Goal: Task Accomplishment & Management: Use online tool/utility

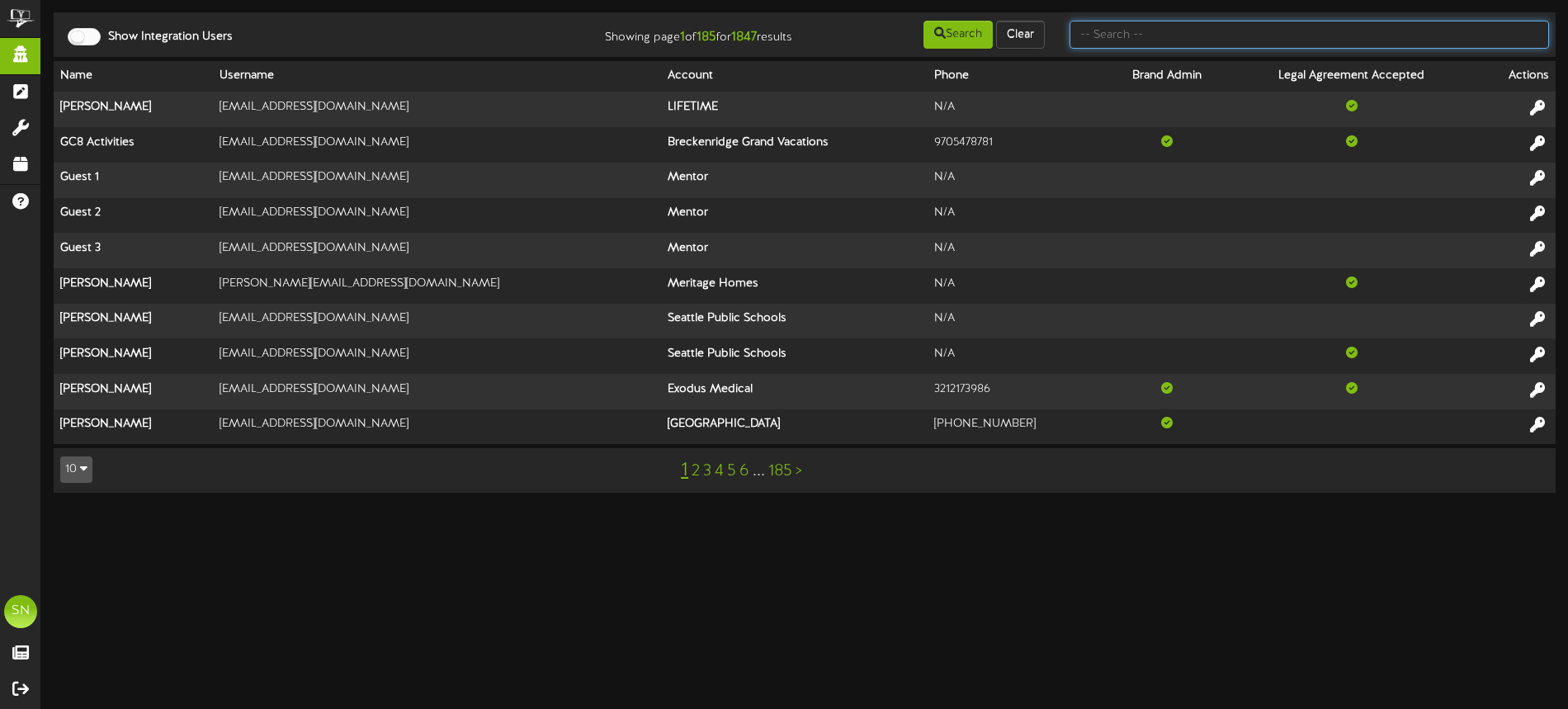
click at [1136, 31] on input "text" at bounding box center [1308, 35] width 479 height 28
type input "active wellness"
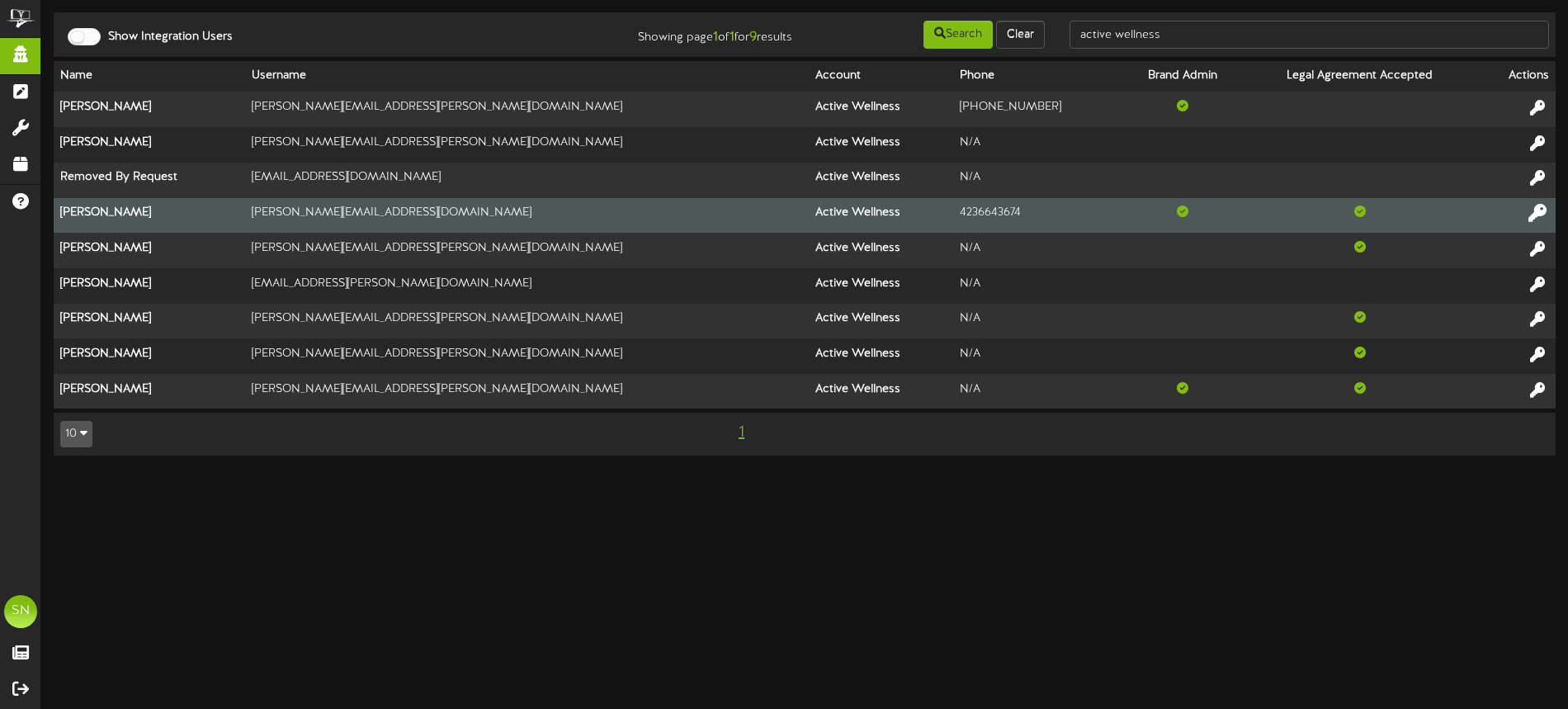
click at [1536, 207] on icon at bounding box center [1537, 213] width 18 height 18
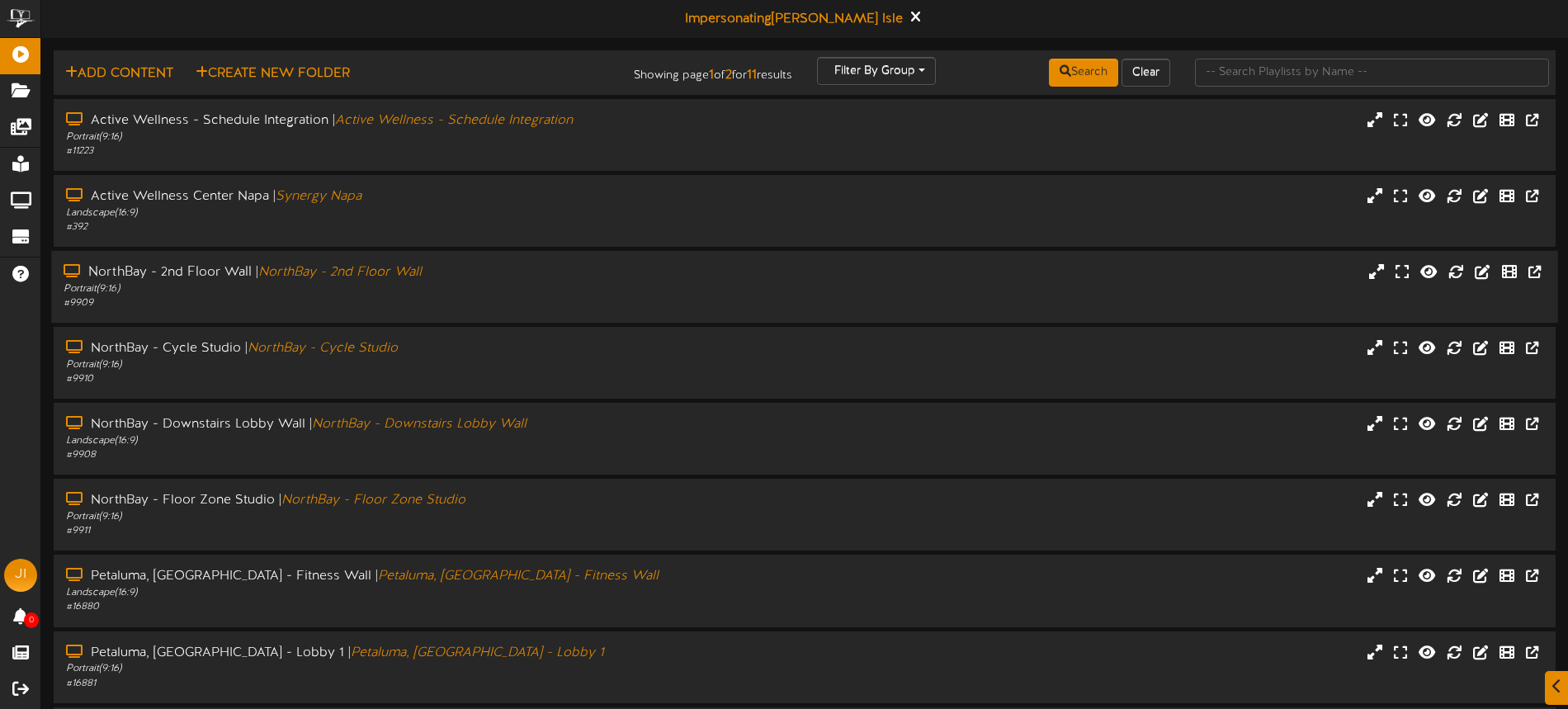
scroll to position [214, 0]
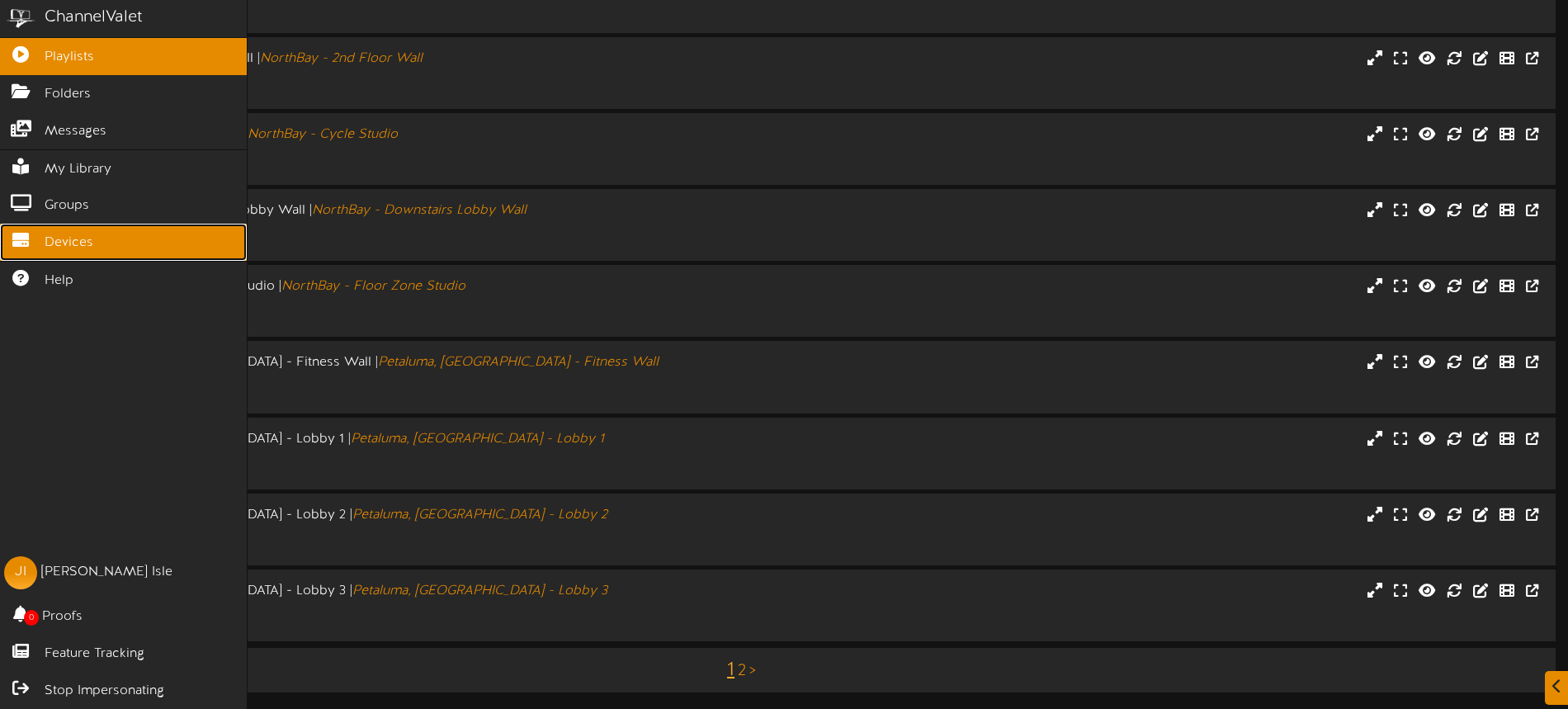
click at [58, 244] on span "Devices" at bounding box center [69, 243] width 49 height 19
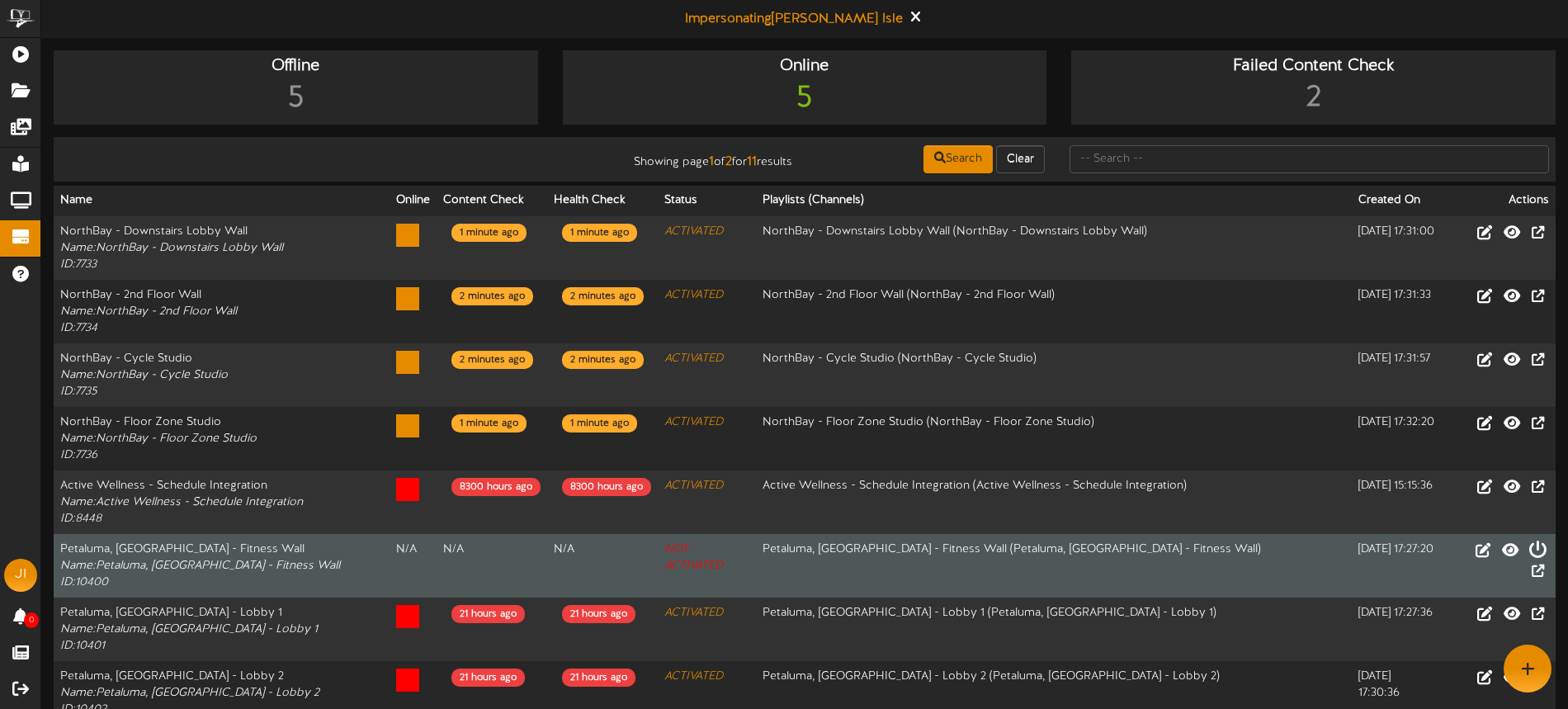
click at [1528, 547] on icon at bounding box center [1537, 548] width 18 height 18
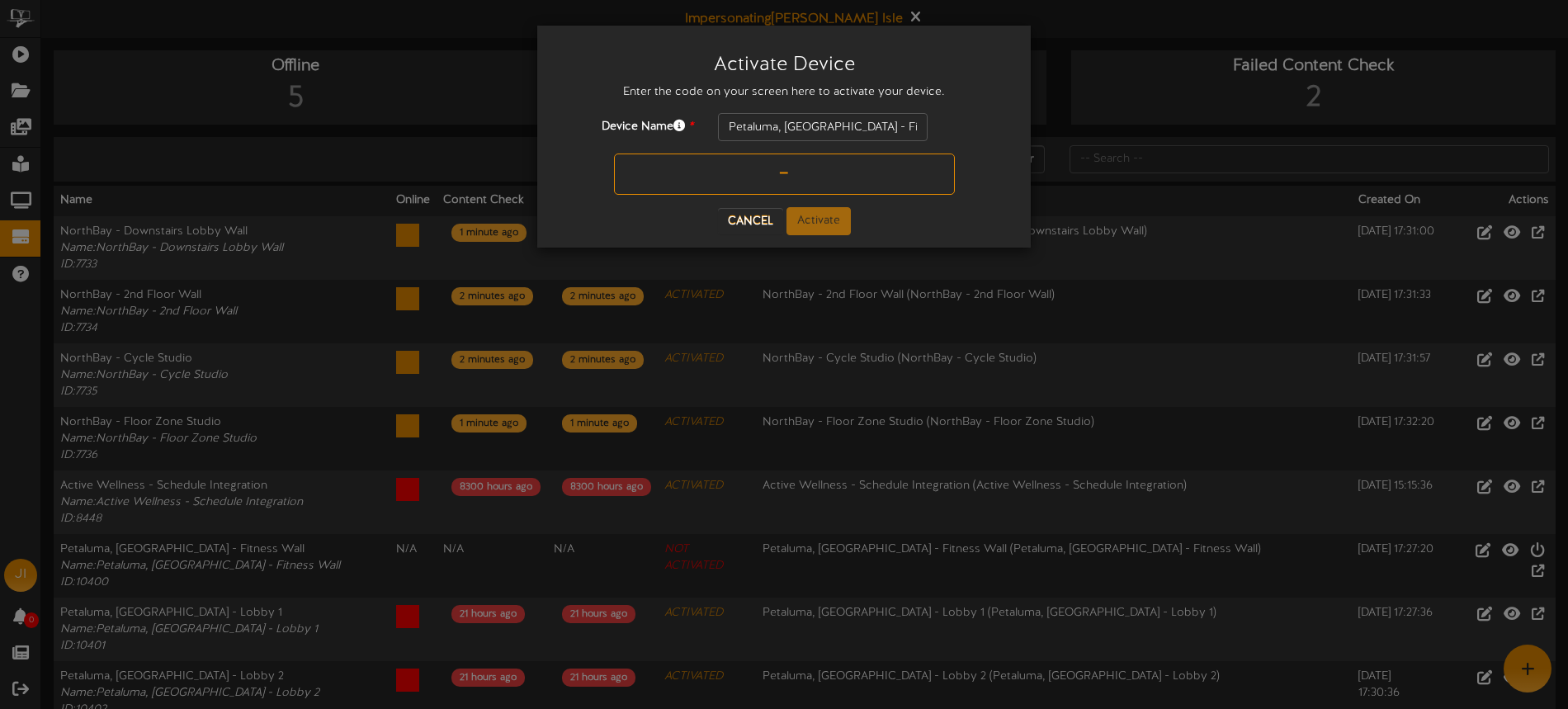
click at [764, 180] on input "text" at bounding box center [784, 174] width 341 height 42
type input "NF1BEU"
click at [827, 219] on button "Activate" at bounding box center [818, 221] width 64 height 28
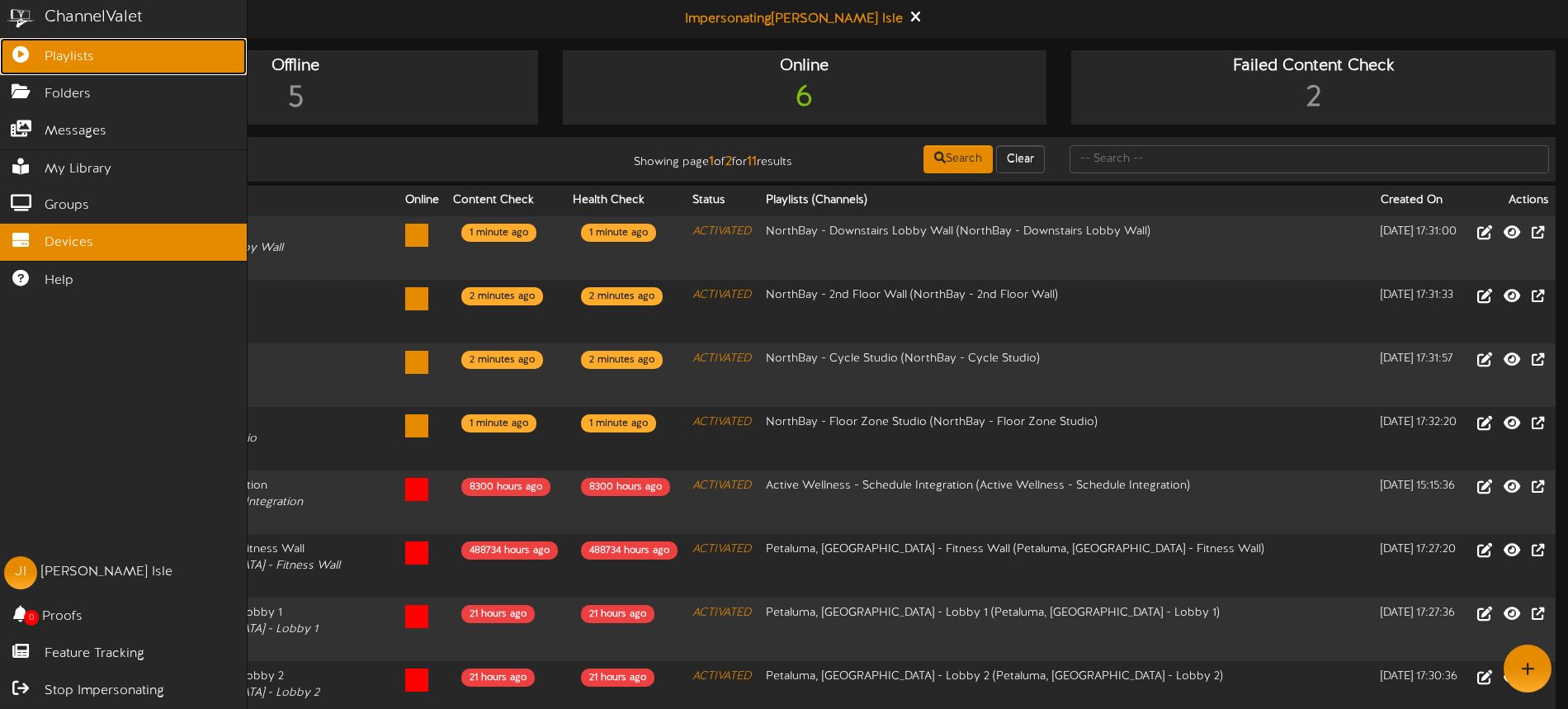
click at [30, 57] on icon at bounding box center [21, 52] width 42 height 12
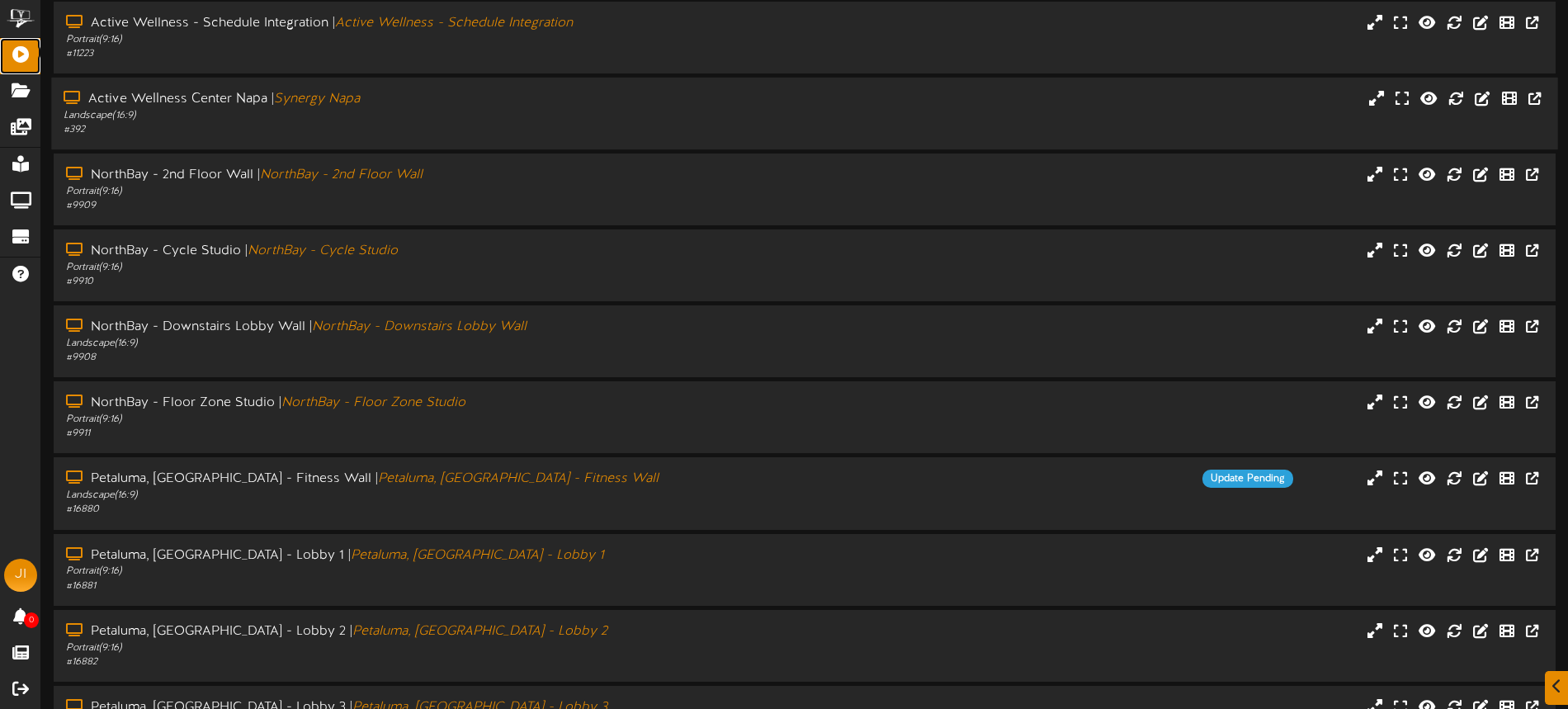
scroll to position [211, 0]
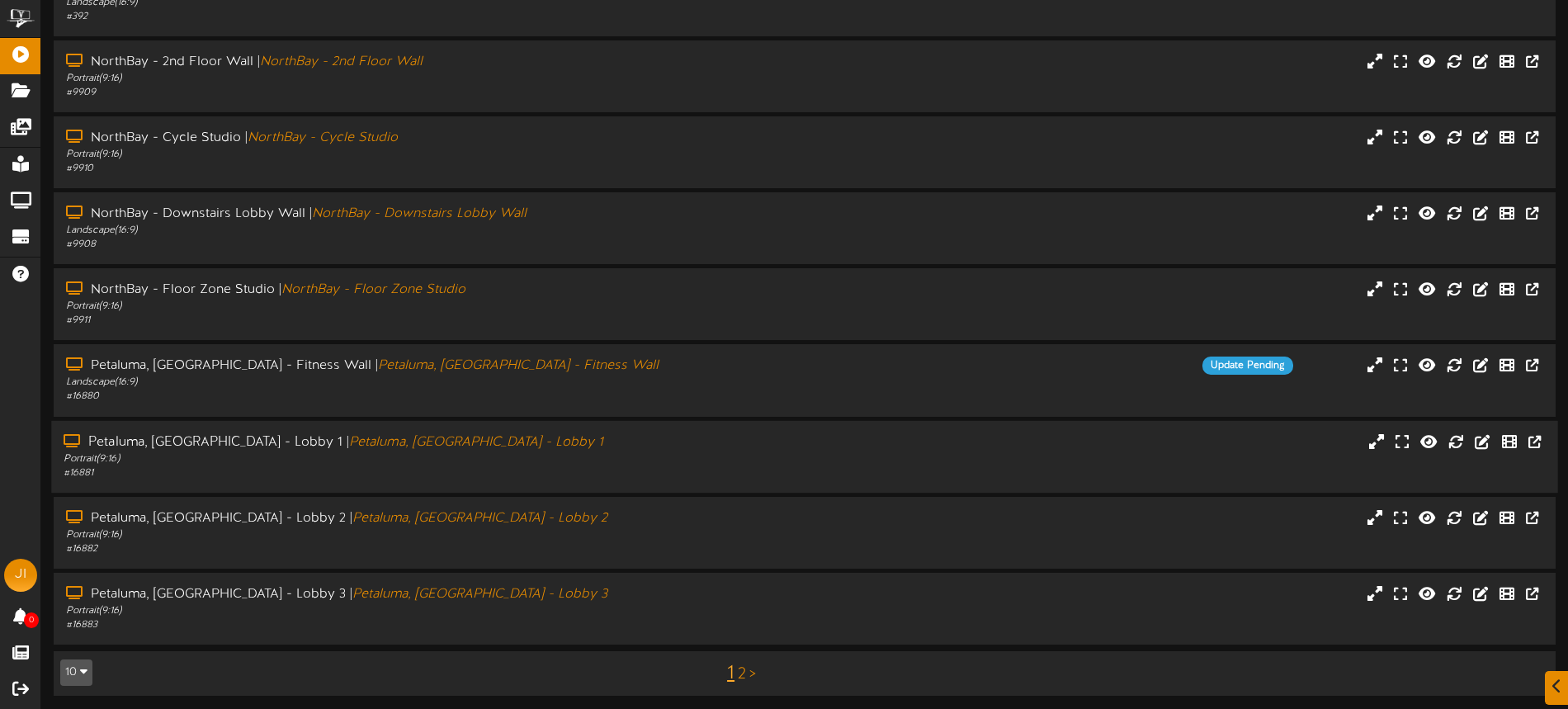
click at [472, 465] on div "Portrait ( 9:16 )" at bounding box center [365, 458] width 603 height 14
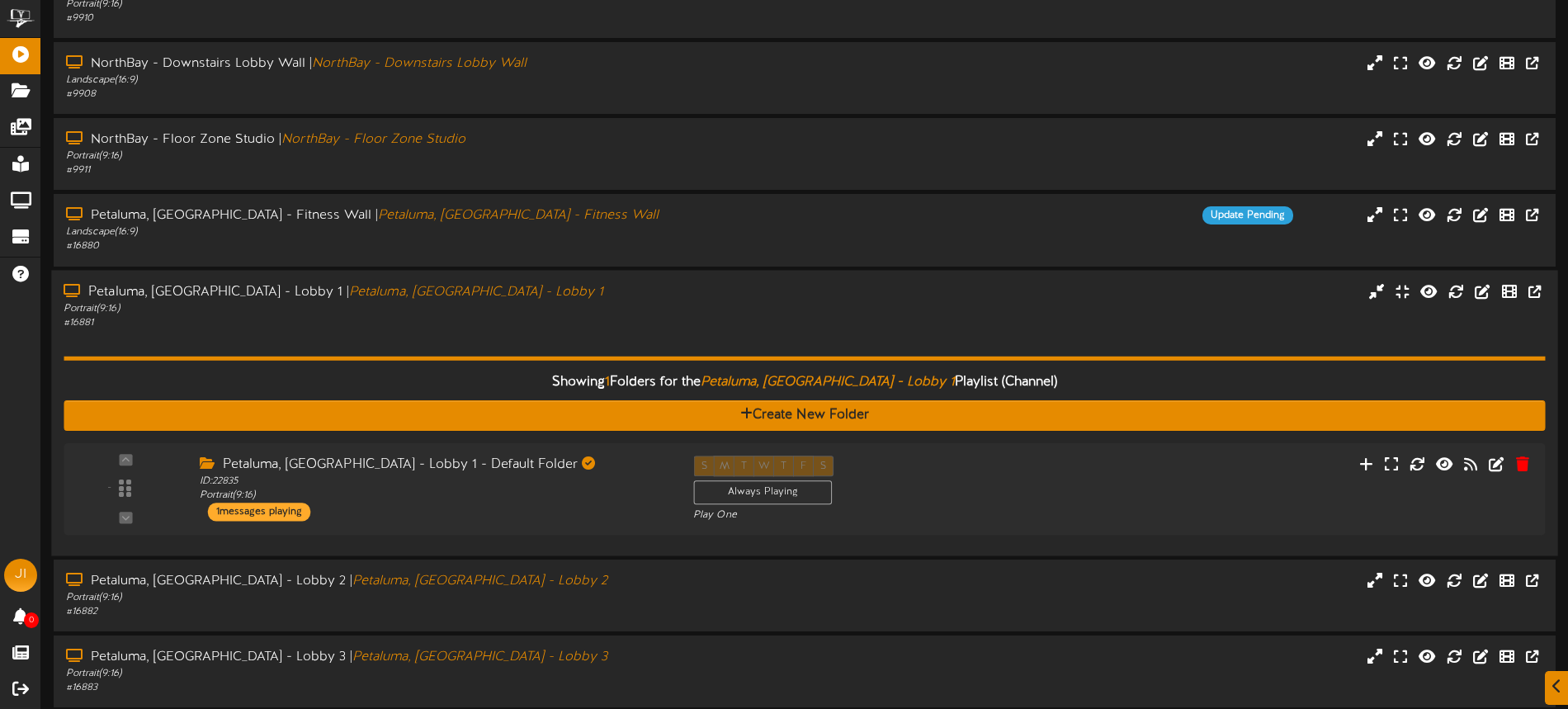
scroll to position [371, 0]
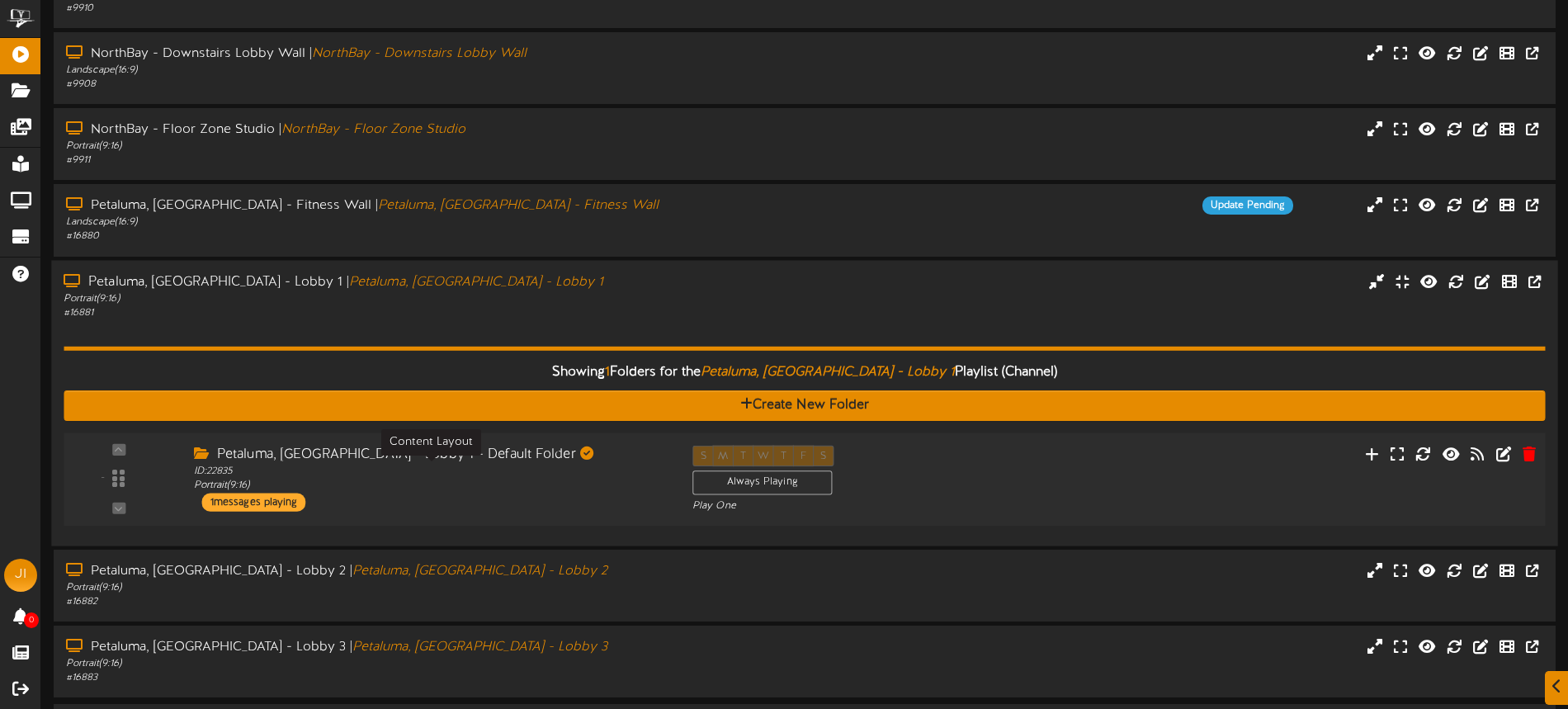
click at [508, 472] on div "ID: 22835 Portrait ( 9:16 )" at bounding box center [430, 478] width 474 height 29
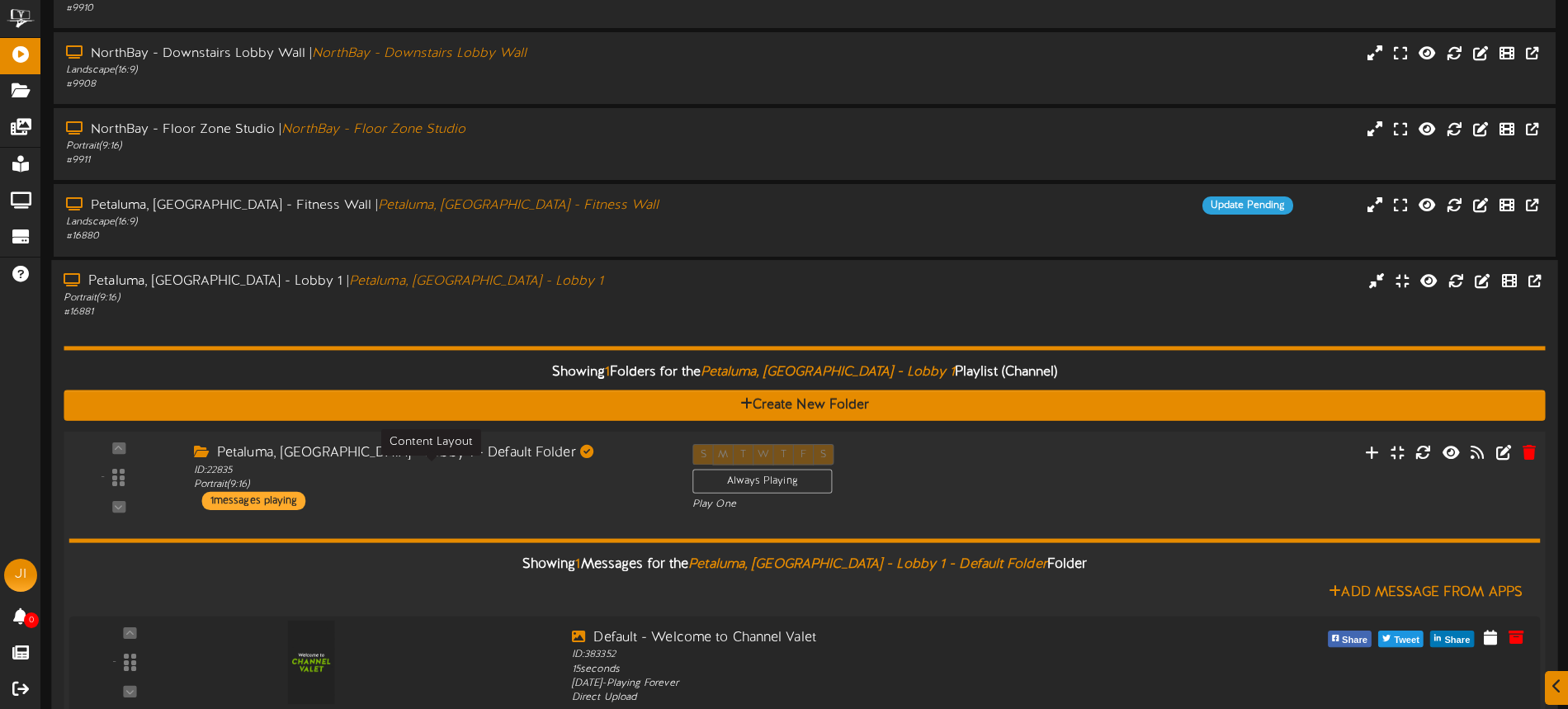
click at [537, 471] on div "ID: 22835 Portrait ( 9:16 )" at bounding box center [430, 477] width 474 height 29
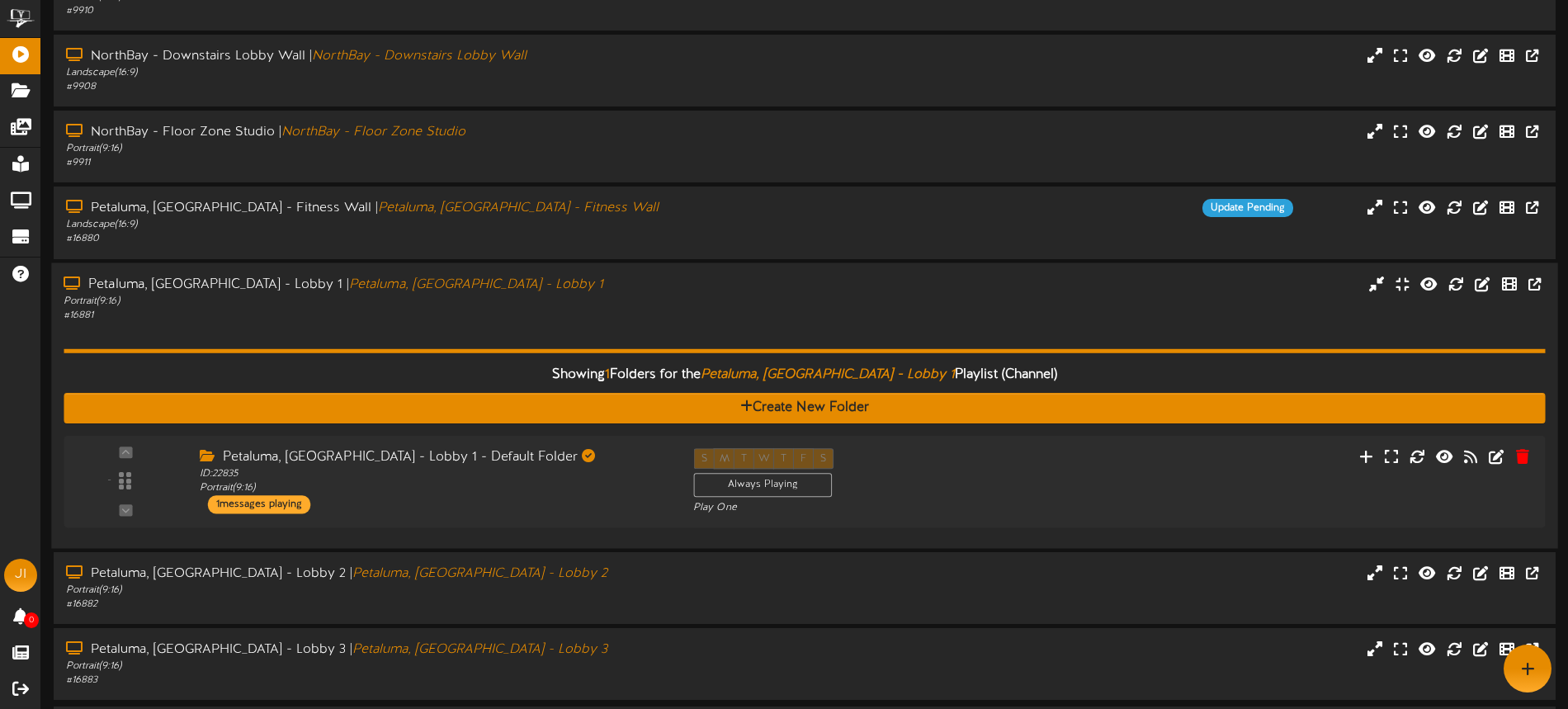
click at [513, 321] on div "Showing 1 Folders for the Petaluma, CA - Lobby 1 Playlist (Channel) Create New …" at bounding box center [803, 428] width 1481 height 214
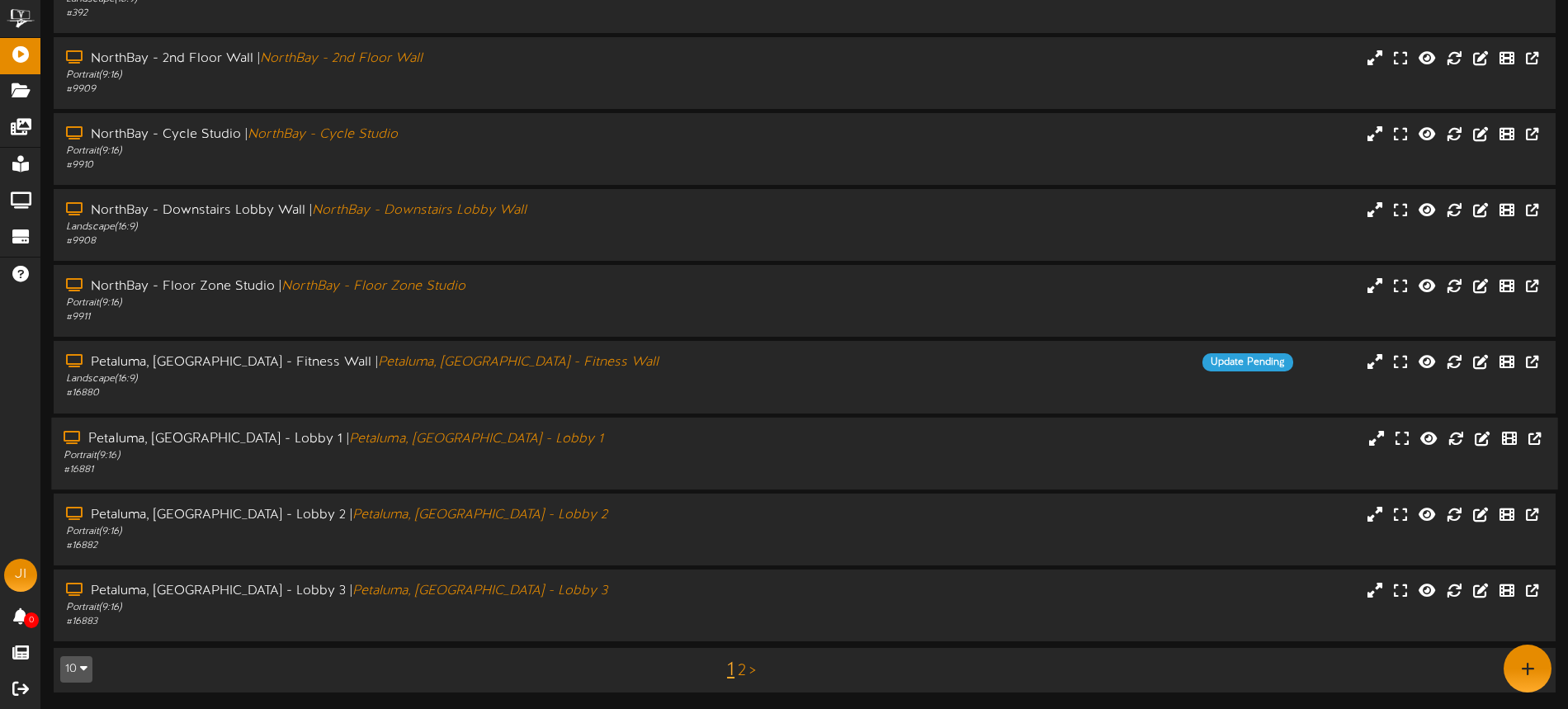
scroll to position [213, 0]
